Goal: Task Accomplishment & Management: Manage account settings

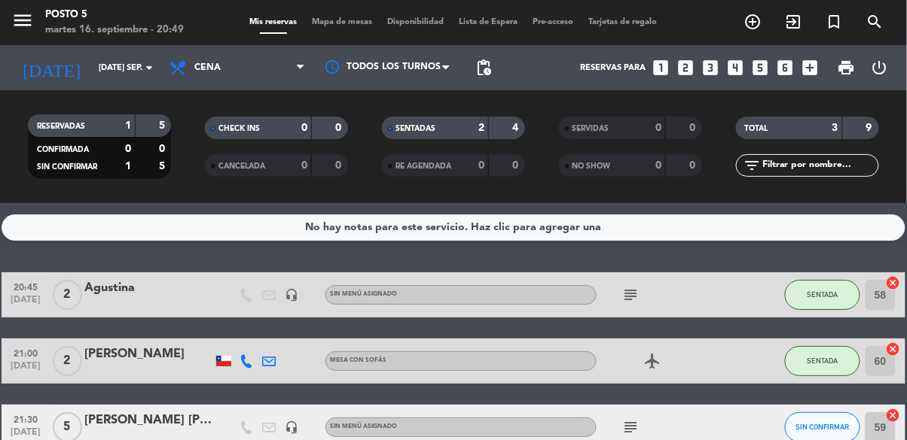
scroll to position [12, 0]
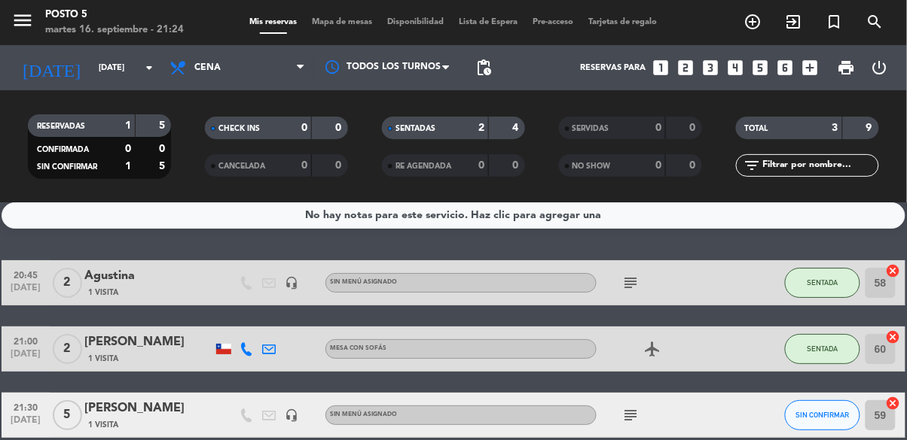
click at [884, 401] on input "59" at bounding box center [880, 416] width 30 height 30
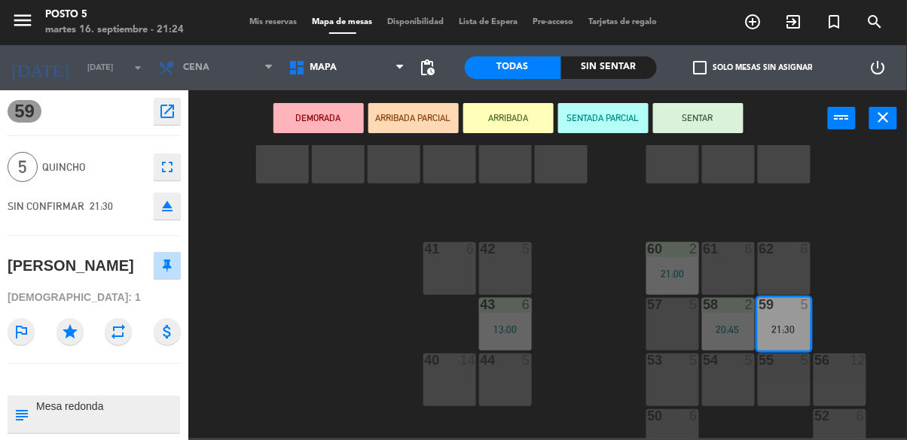
scroll to position [289, 0]
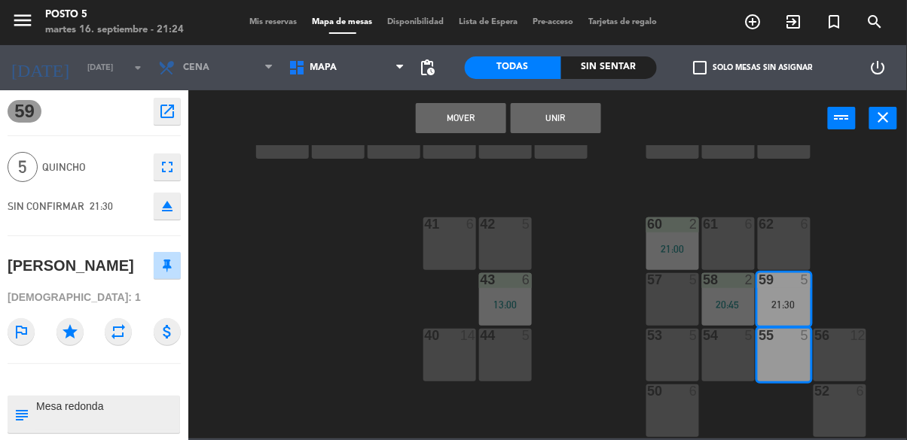
click at [464, 121] on button "Mover" at bounding box center [461, 118] width 90 height 30
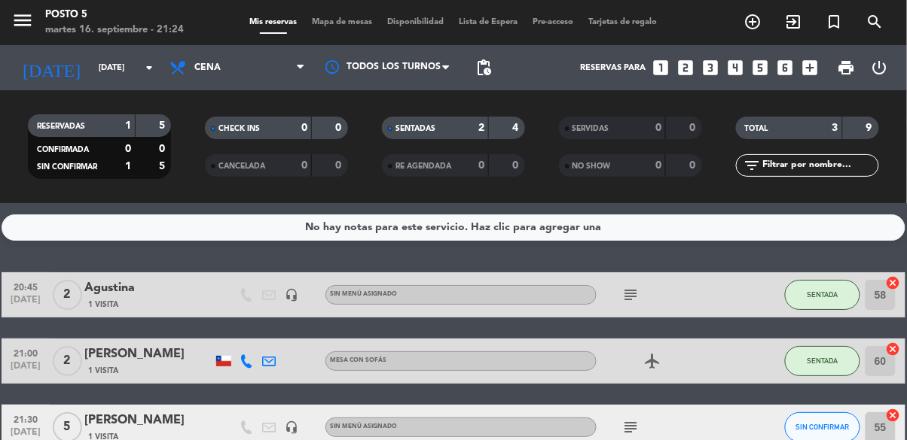
scroll to position [1, 0]
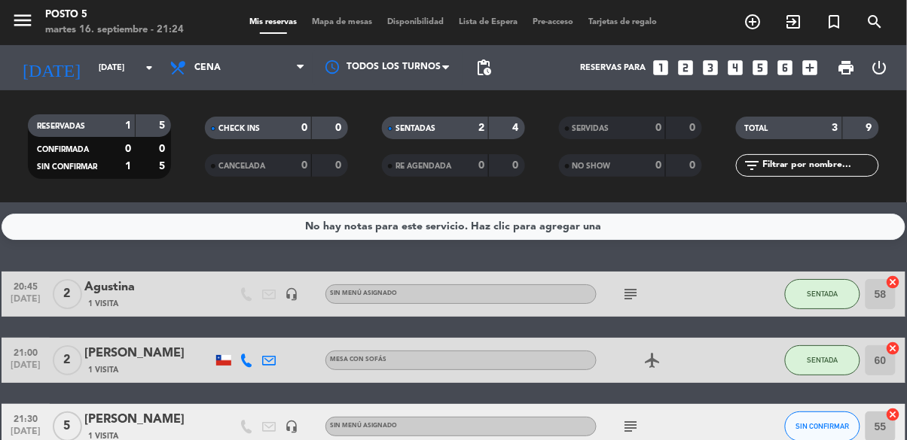
click at [622, 418] on icon "subject" at bounding box center [630, 427] width 18 height 18
click at [719, 404] on div "No hay notas para este servicio. Haz clic para agregar una 20:45 [DATE] 2 [PERS…" at bounding box center [453, 321] width 907 height 237
